Goal: Navigation & Orientation: Go to known website

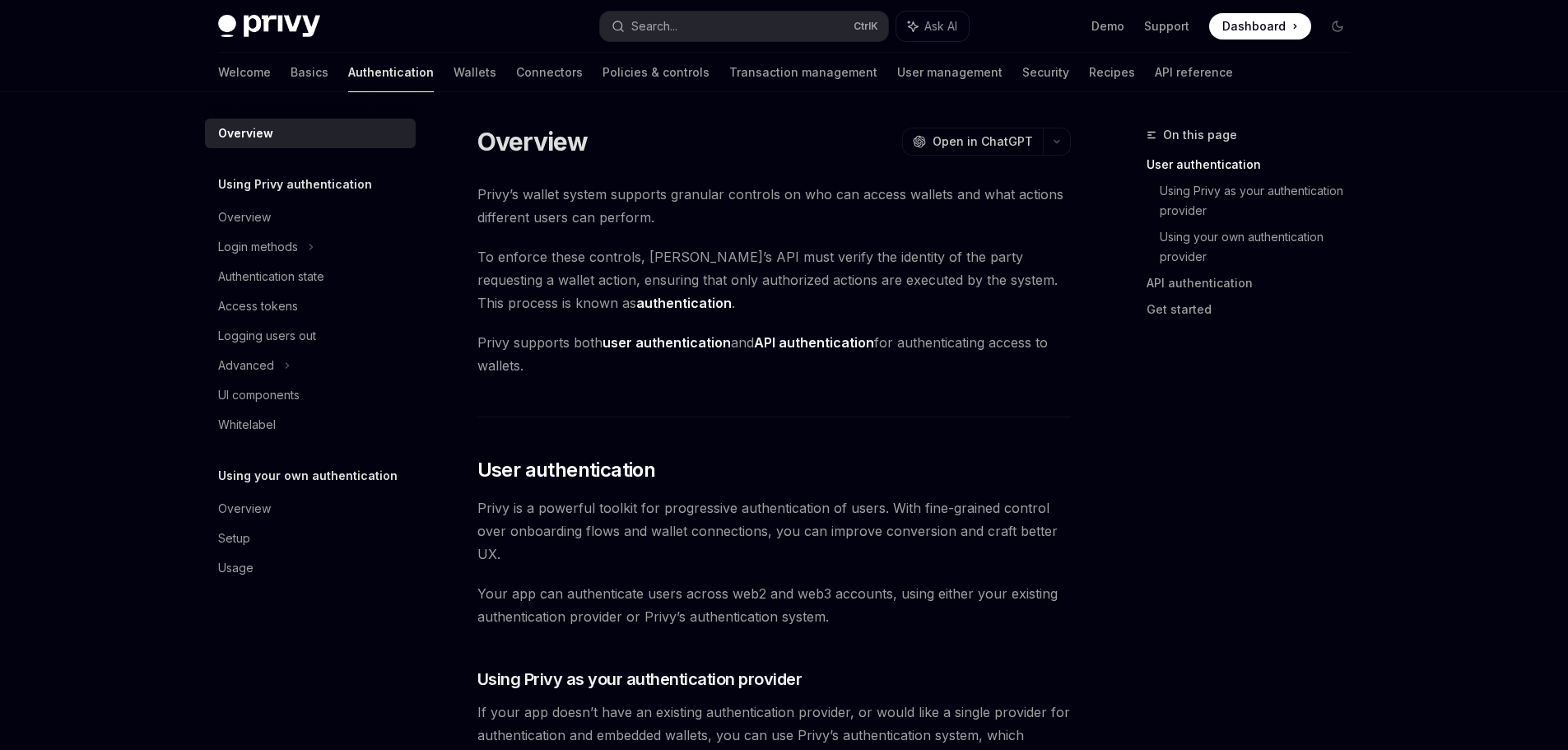
click at [276, 24] on img at bounding box center [269, 26] width 102 height 23
type textarea "*"
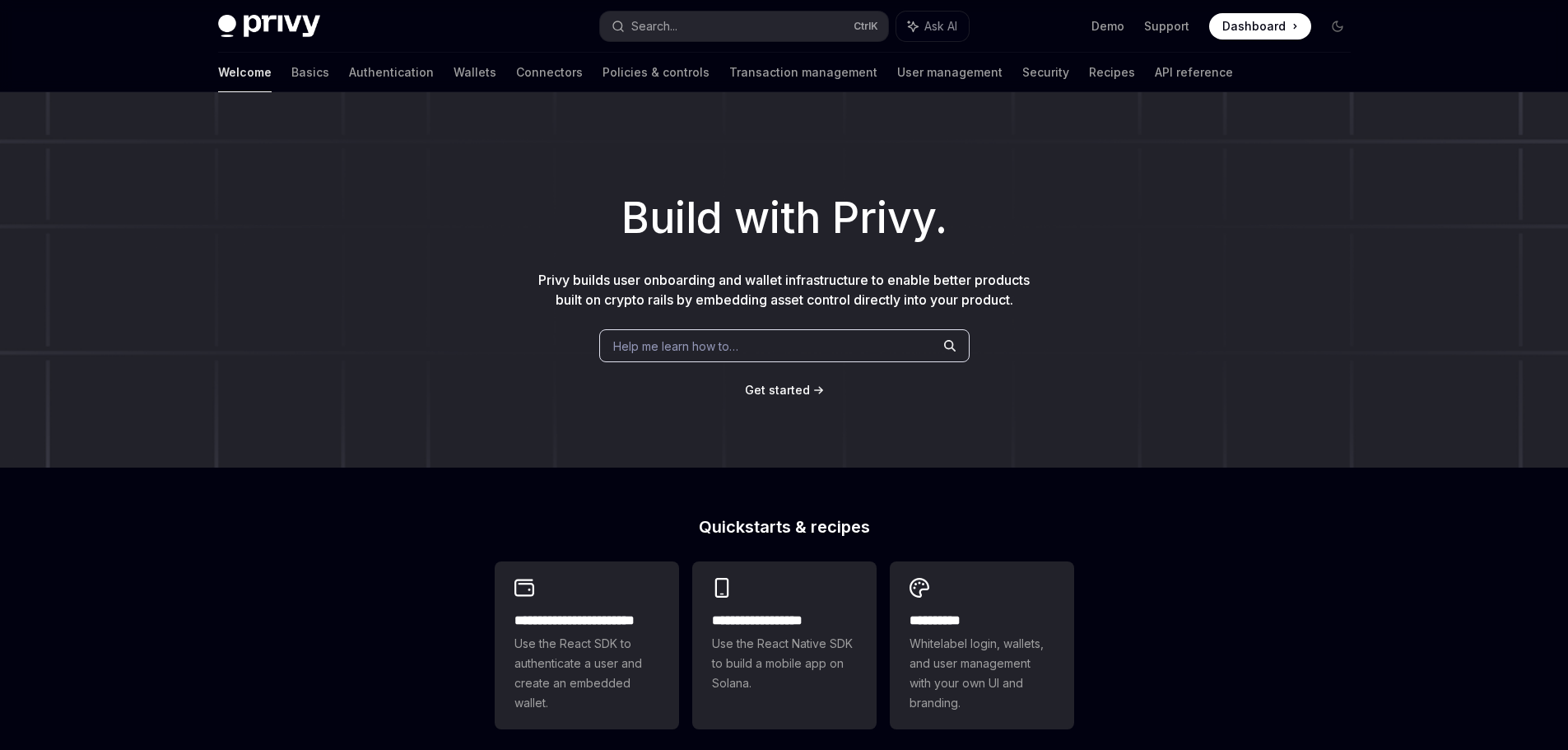
click at [1285, 28] on span "Dashboard" at bounding box center [1254, 26] width 64 height 17
